Goal: Task Accomplishment & Management: Use online tool/utility

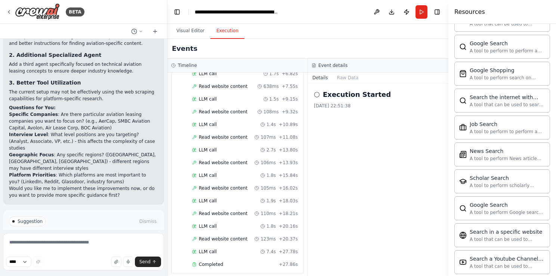
click at [83, 250] on span "Run Automation" at bounding box center [87, 253] width 36 height 6
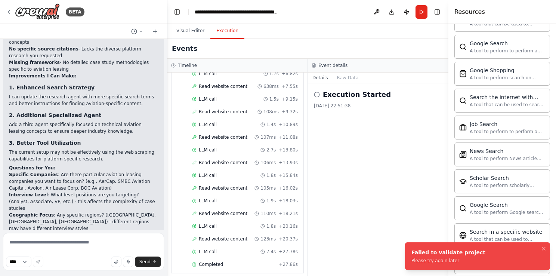
click at [366, 197] on div "Execution Started [DATE] 22:51:38" at bounding box center [378, 179] width 141 height 193
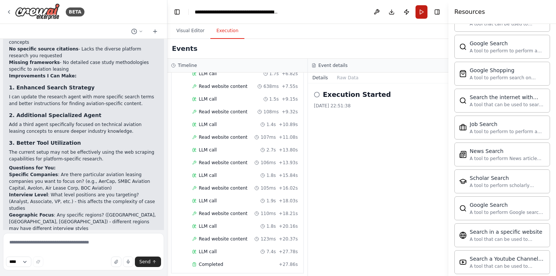
click at [426, 7] on button "Run" at bounding box center [422, 11] width 12 height 13
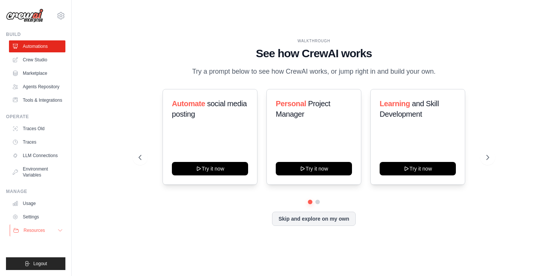
click at [58, 233] on icon at bounding box center [60, 230] width 6 height 6
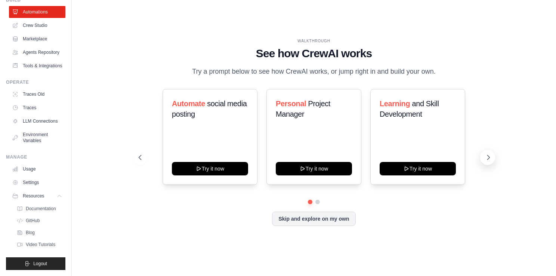
click at [488, 160] on icon at bounding box center [488, 157] width 2 height 4
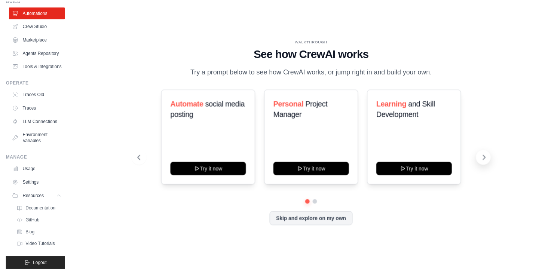
scroll to position [0, 0]
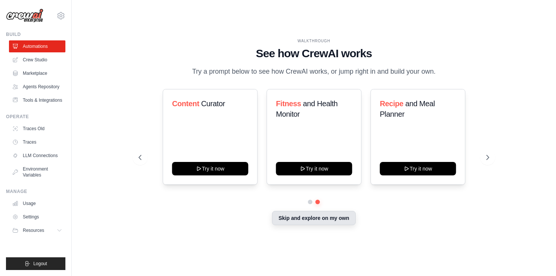
click at [306, 225] on button "Skip and explore on my own" at bounding box center [313, 218] width 83 height 14
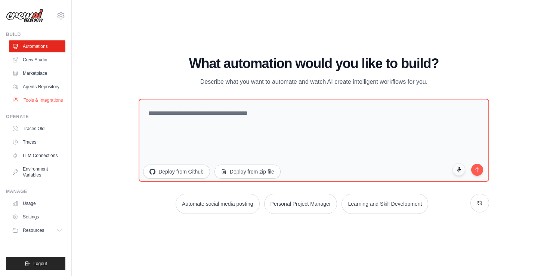
click at [30, 105] on link "Tools & Integrations" at bounding box center [38, 100] width 56 height 12
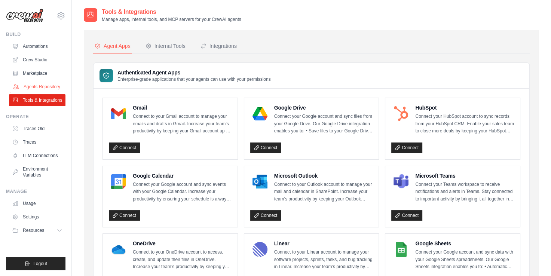
click at [39, 87] on link "Agents Repository" at bounding box center [38, 87] width 56 height 12
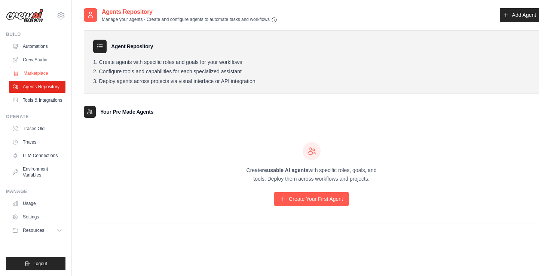
click at [31, 71] on link "Marketplace" at bounding box center [38, 73] width 56 height 12
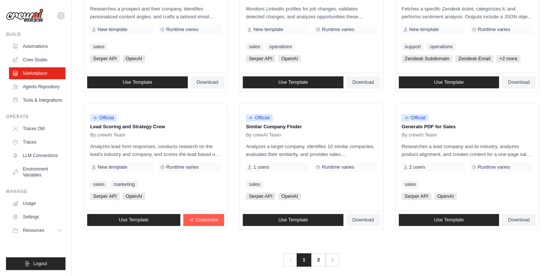
scroll to position [416, 0]
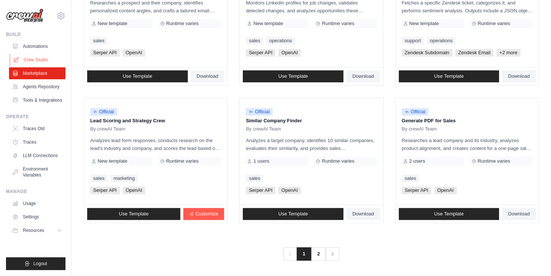
click at [38, 59] on link "Crew Studio" at bounding box center [38, 60] width 56 height 12
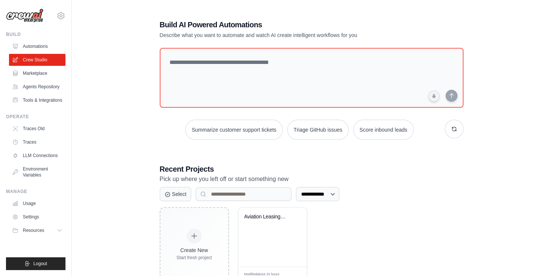
scroll to position [24, 0]
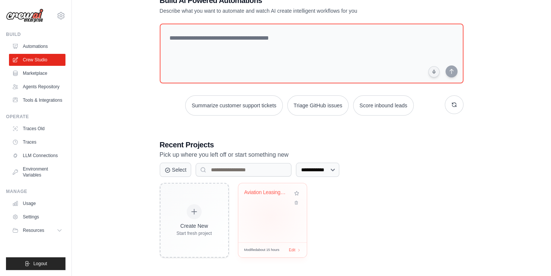
click at [270, 216] on div "Aviation Leasing Interview Research..." at bounding box center [272, 212] width 68 height 59
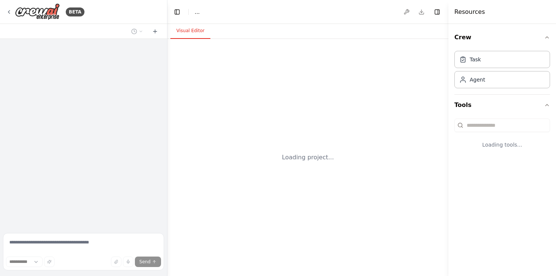
select select "****"
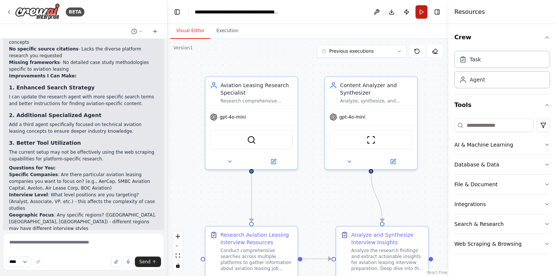
scroll to position [1962, 0]
click at [420, 12] on button "Run" at bounding box center [422, 11] width 12 height 13
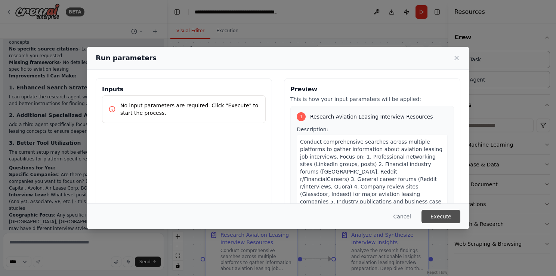
click at [440, 210] on button "Execute" at bounding box center [441, 216] width 39 height 13
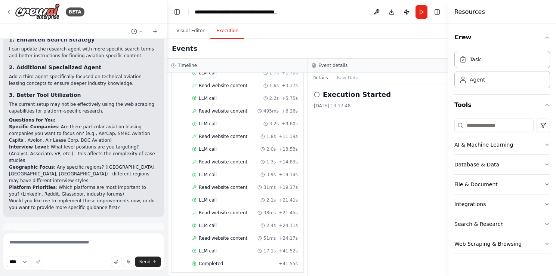
scroll to position [2022, 0]
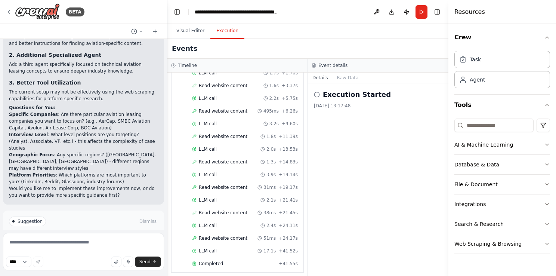
click at [83, 250] on span "Improve automation" at bounding box center [87, 253] width 46 height 6
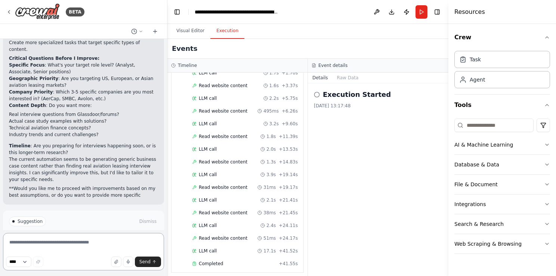
scroll to position [2472, 0]
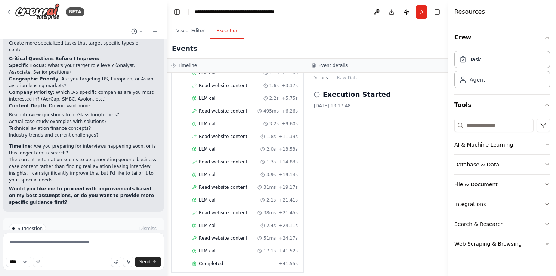
click at [84, 257] on span "Run Automation" at bounding box center [87, 260] width 36 height 6
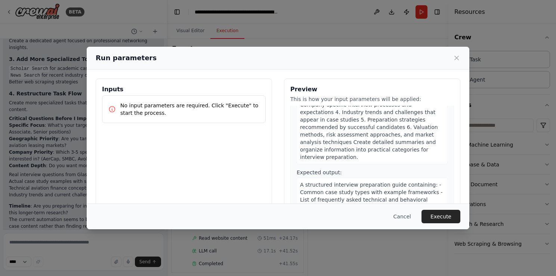
scroll to position [61, 0]
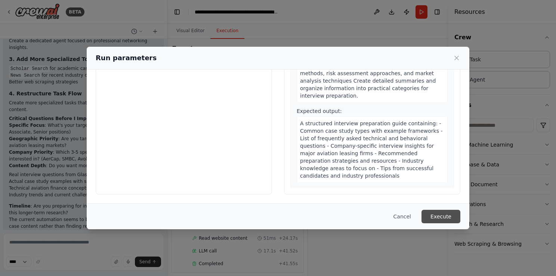
click at [445, 219] on button "Execute" at bounding box center [441, 216] width 39 height 13
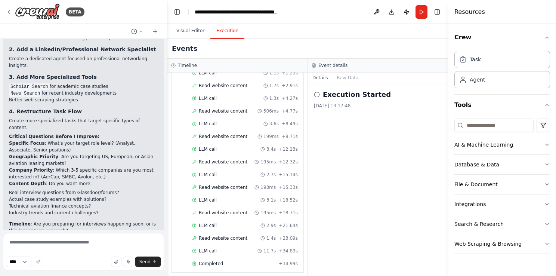
scroll to position [2472, 0]
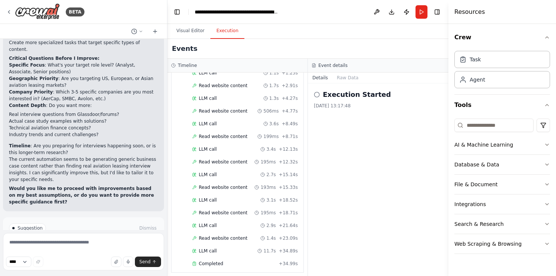
click at [81, 257] on span "Improve automation" at bounding box center [87, 260] width 46 height 6
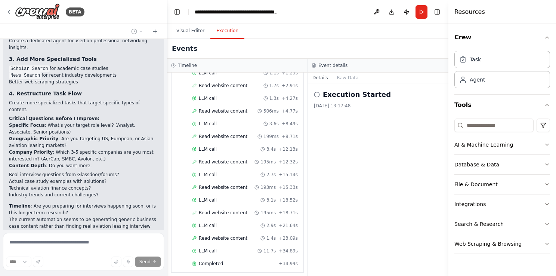
scroll to position [2437, 0]
